Goal: Complete application form

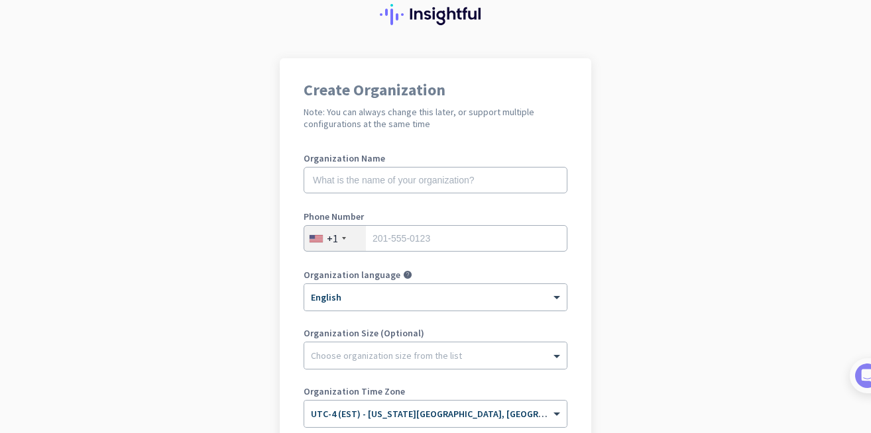
scroll to position [54, 0]
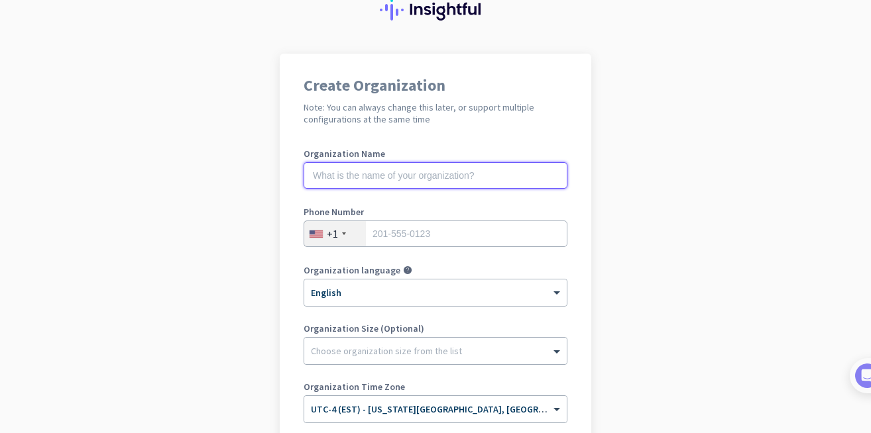
click at [351, 182] on input "text" at bounding box center [436, 175] width 264 height 27
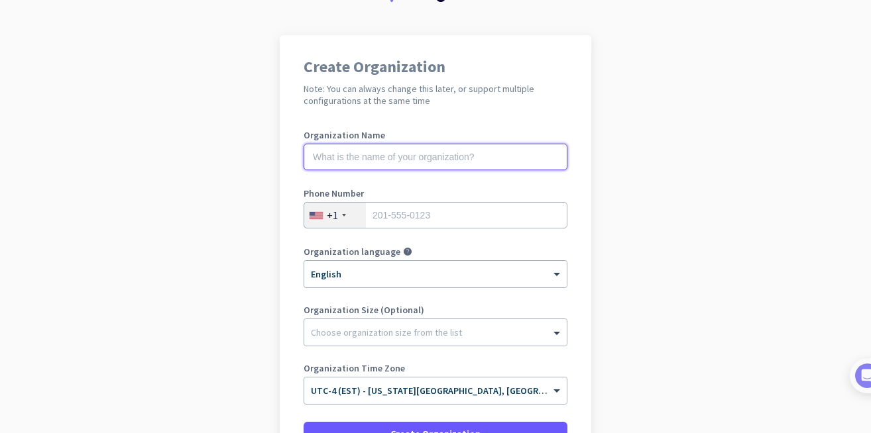
scroll to position [77, 0]
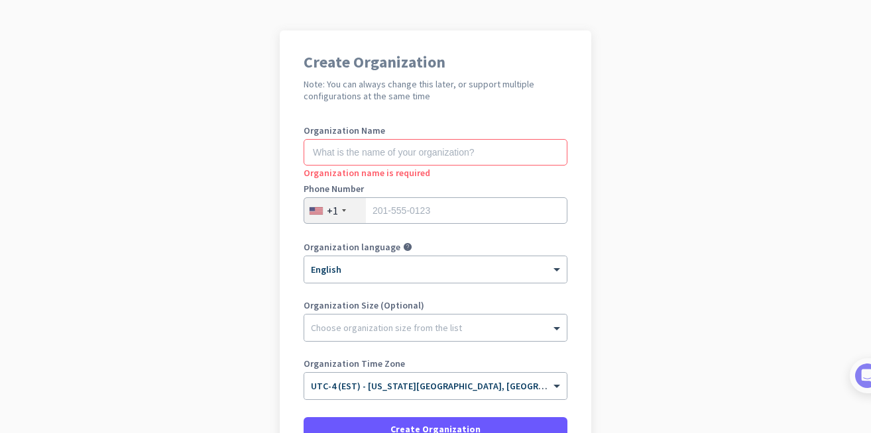
click at [342, 211] on div at bounding box center [344, 210] width 4 height 3
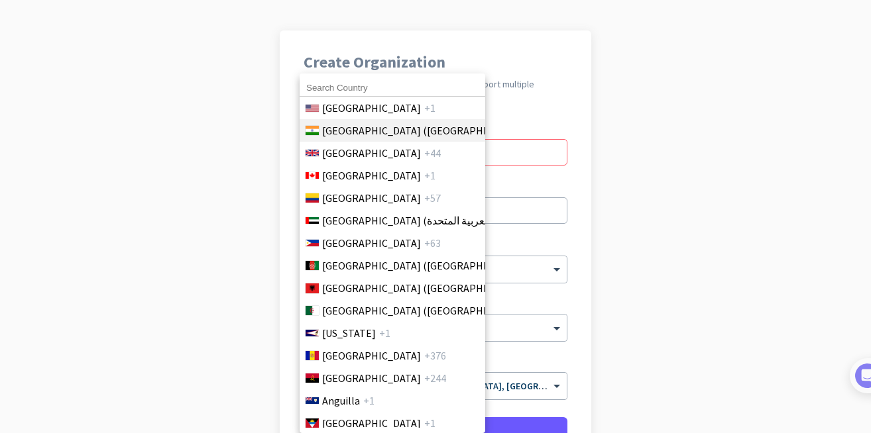
click at [368, 123] on span "India (भारत)" at bounding box center [425, 131] width 207 height 16
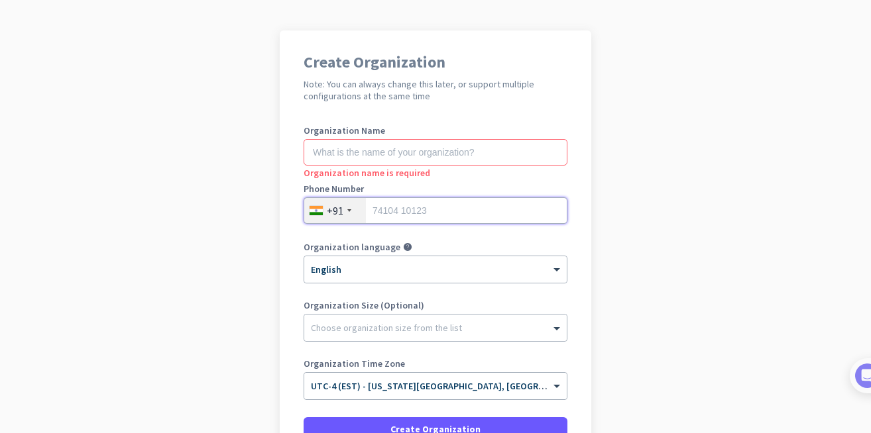
click at [404, 206] on input "tel" at bounding box center [436, 210] width 264 height 27
type input "07489016180"
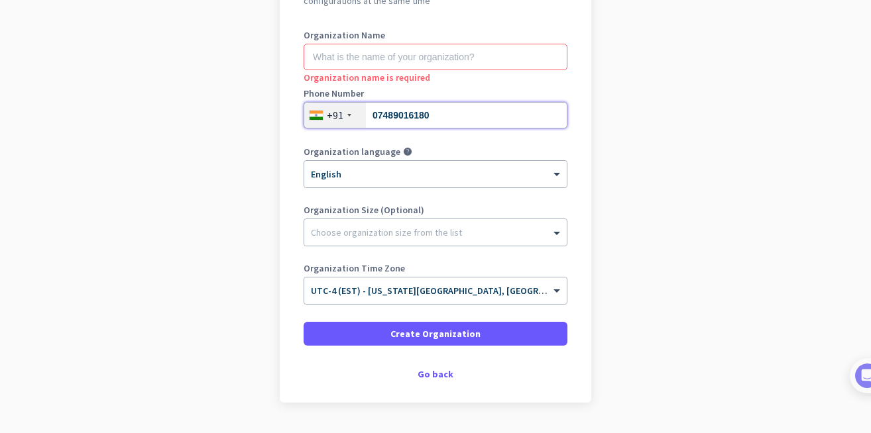
scroll to position [208, 0]
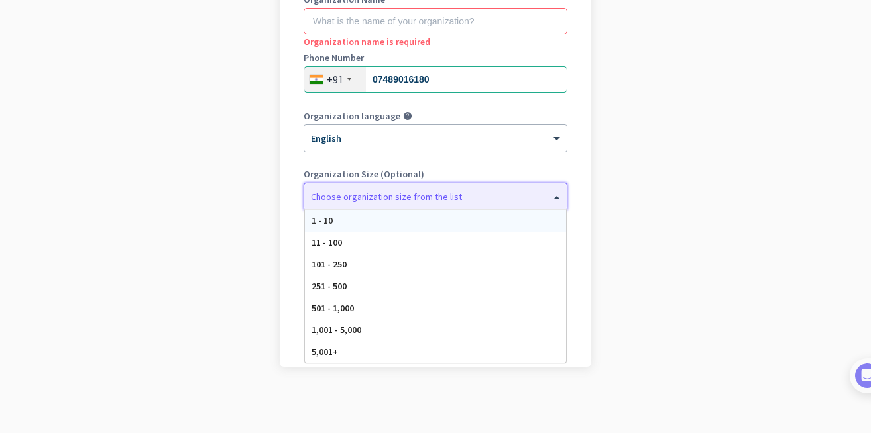
click at [359, 199] on div at bounding box center [435, 193] width 262 height 13
click at [397, 158] on div "Organization language help × English" at bounding box center [436, 137] width 264 height 53
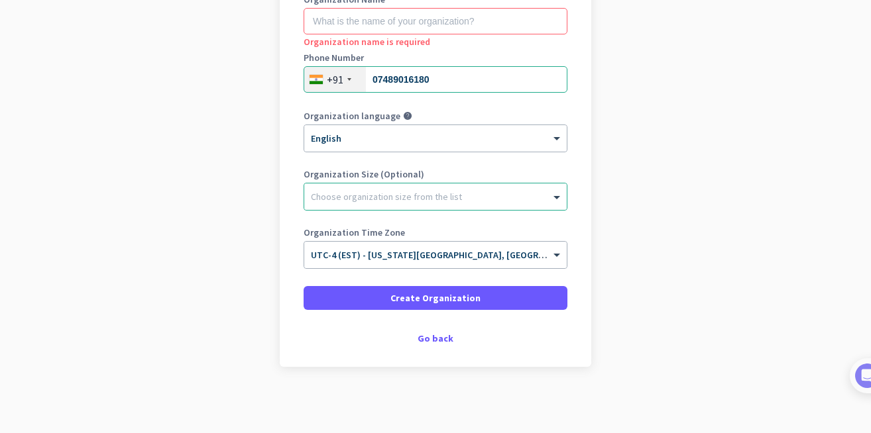
scroll to position [192, 0]
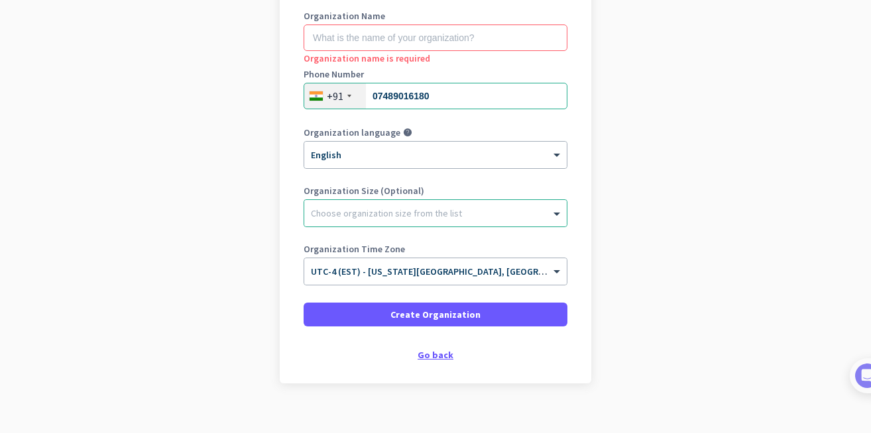
click at [425, 357] on div "Go back" at bounding box center [436, 355] width 264 height 9
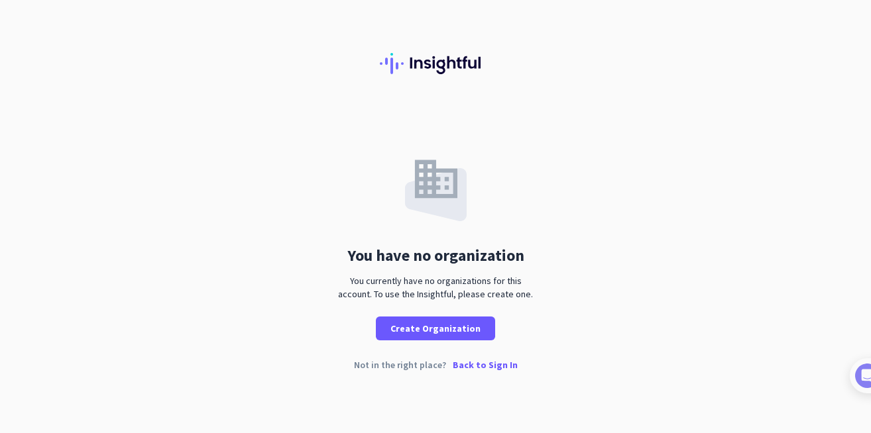
click at [476, 364] on p "Back to Sign In" at bounding box center [485, 365] width 65 height 9
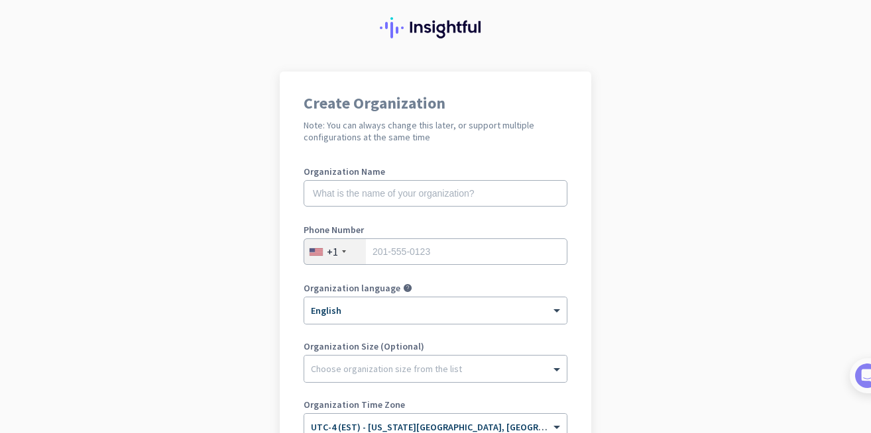
scroll to position [208, 0]
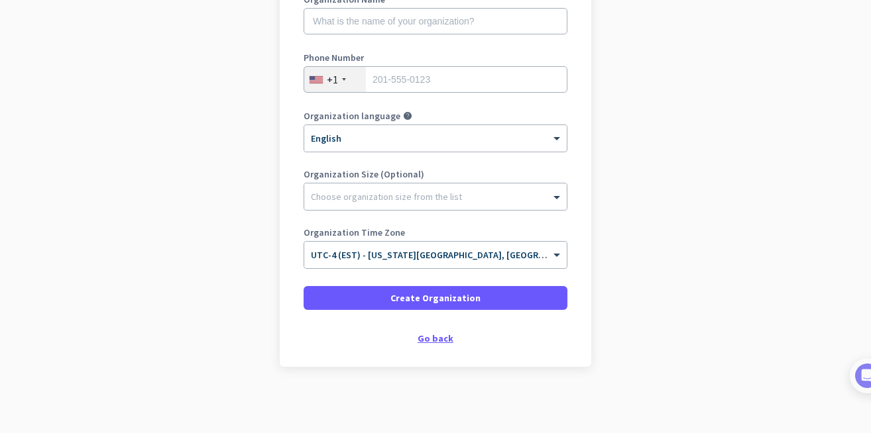
click at [426, 334] on div "Go back" at bounding box center [436, 338] width 264 height 9
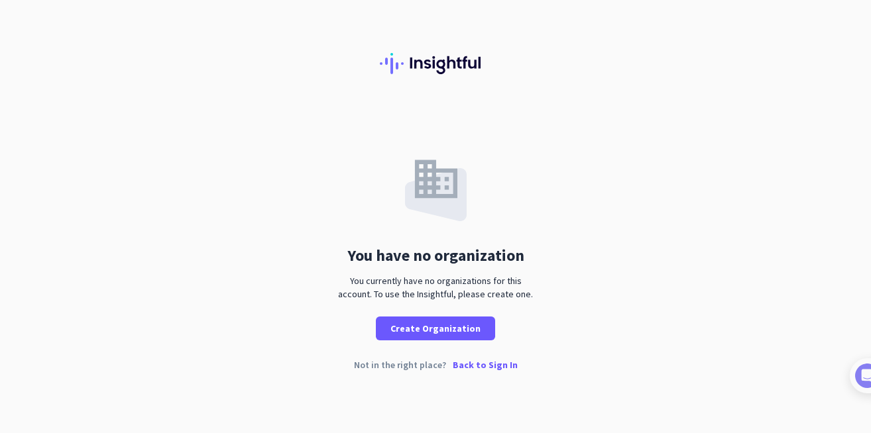
click at [479, 365] on p "Back to Sign In" at bounding box center [485, 365] width 65 height 9
